Goal: Navigation & Orientation: Find specific page/section

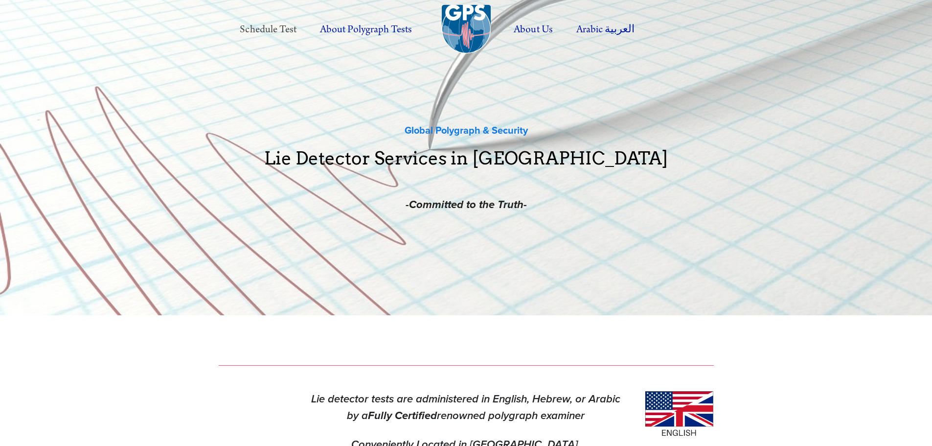
click at [290, 26] on link "Schedule Test" at bounding box center [268, 29] width 78 height 27
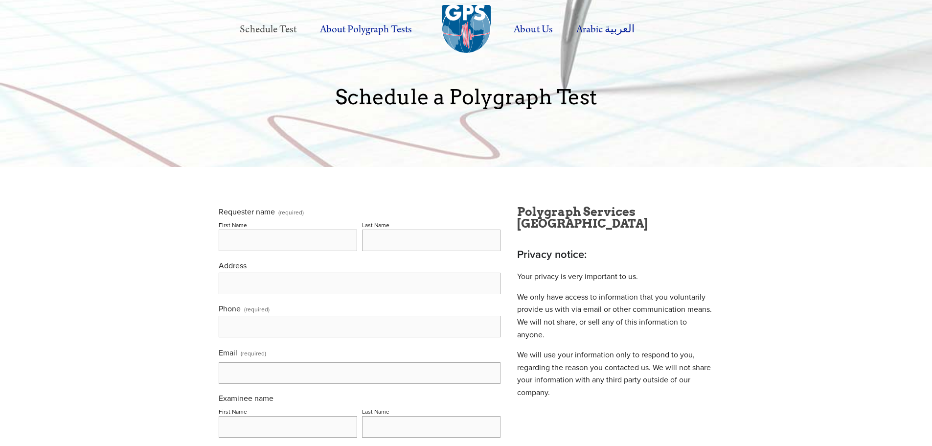
click at [278, 31] on link "Schedule Test" at bounding box center [268, 29] width 78 height 27
click at [466, 26] on img at bounding box center [466, 29] width 49 height 49
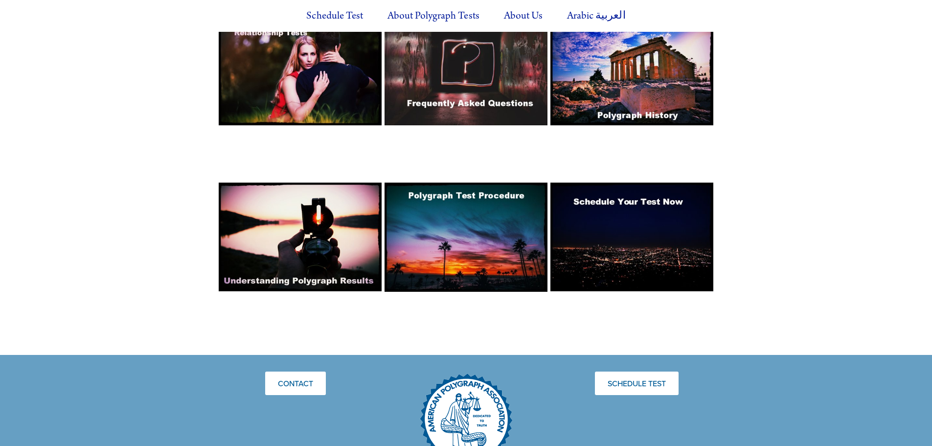
scroll to position [636, 0]
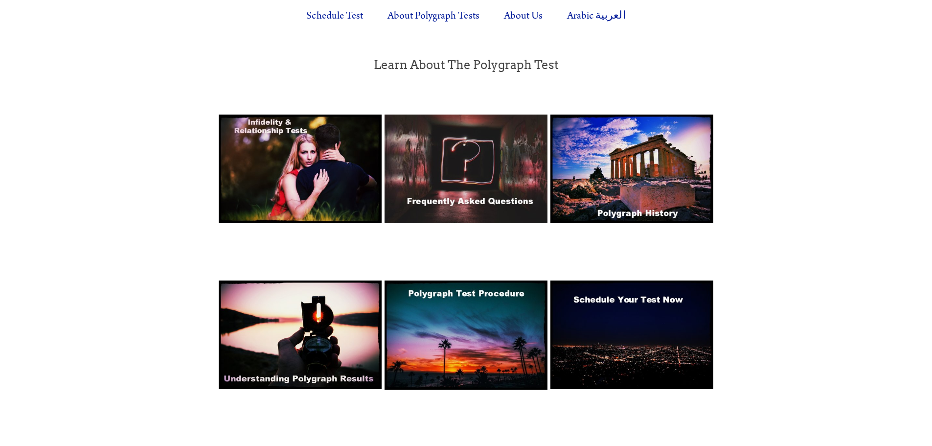
click at [326, 128] on img at bounding box center [300, 168] width 163 height 109
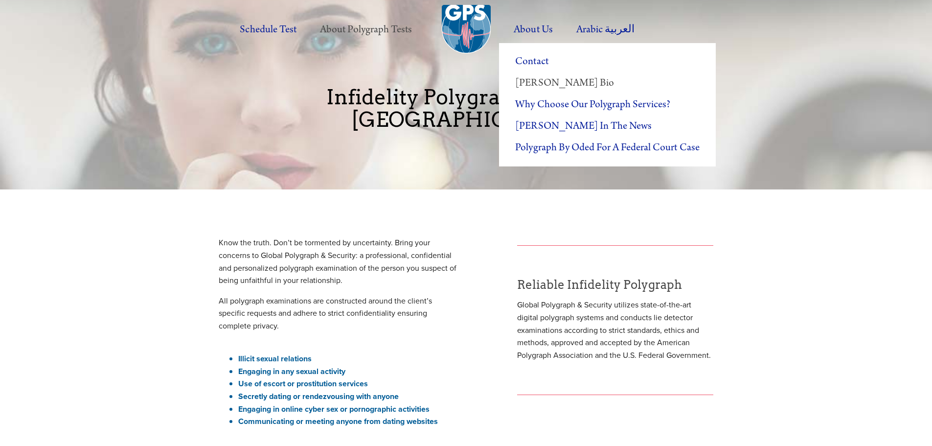
click at [555, 83] on link "[PERSON_NAME] Bio" at bounding box center [607, 83] width 216 height 22
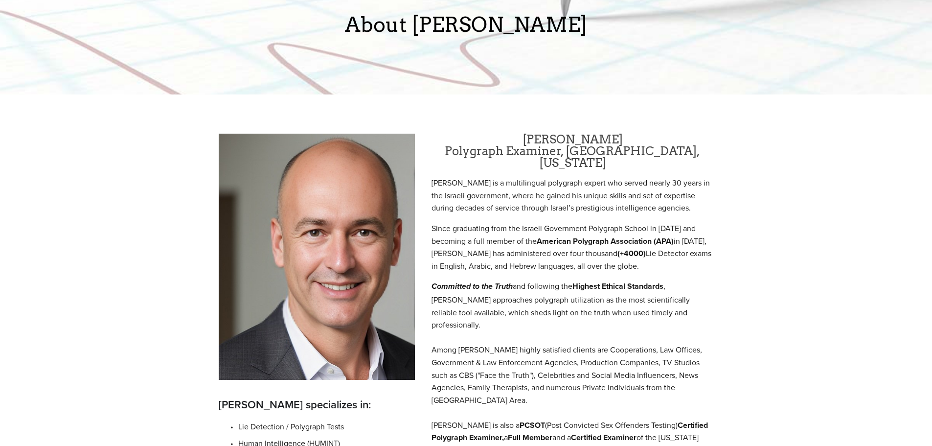
scroll to position [49, 0]
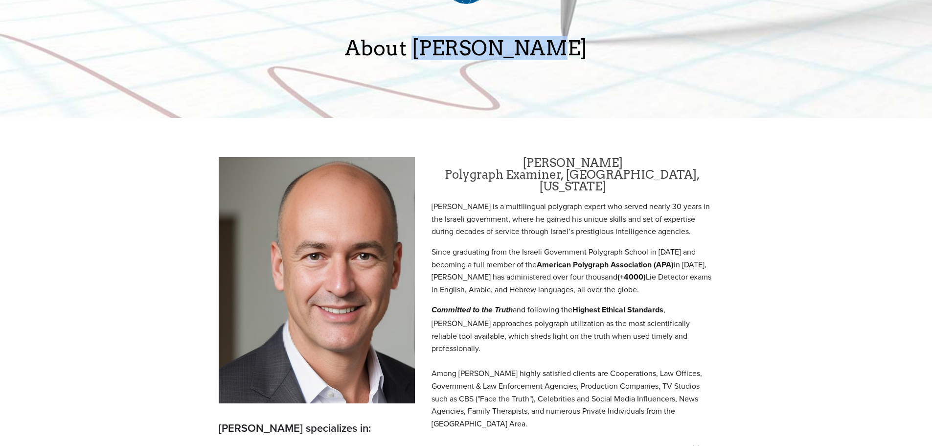
drag, startPoint x: 440, startPoint y: 49, endPoint x: 574, endPoint y: 57, distance: 133.8
click at [574, 57] on p "About [PERSON_NAME]" at bounding box center [466, 48] width 495 height 22
drag, startPoint x: 546, startPoint y: 54, endPoint x: 483, endPoint y: 41, distance: 64.4
